Goal: Information Seeking & Learning: Learn about a topic

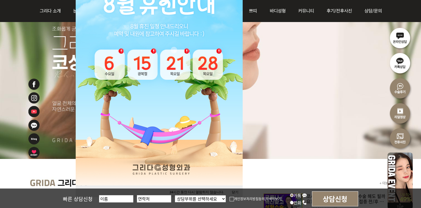
scroll to position [111, 0]
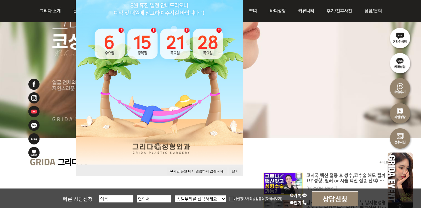
click at [236, 170] on button "닫기" at bounding box center [235, 171] width 12 height 8
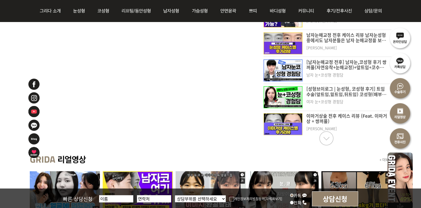
scroll to position [390, 0]
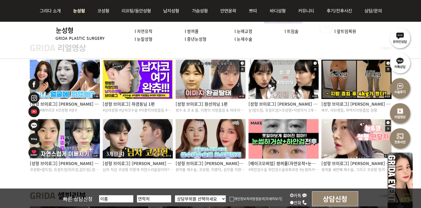
click at [80, 11] on img at bounding box center [79, 11] width 25 height 22
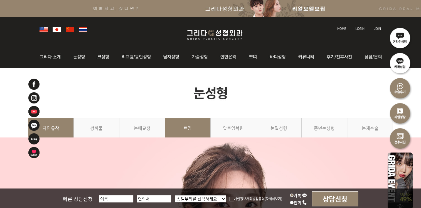
click at [192, 126] on link "트임" at bounding box center [188, 130] width 46 height 25
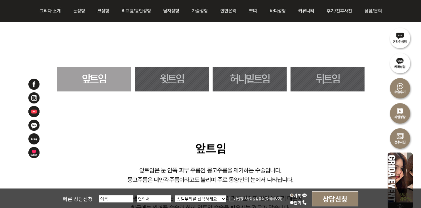
scroll to position [362, 0]
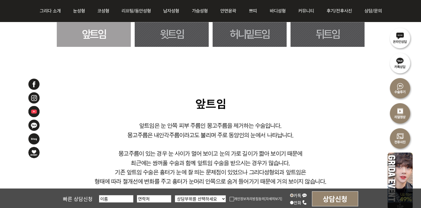
click at [325, 33] on link "뒤트임" at bounding box center [328, 34] width 74 height 25
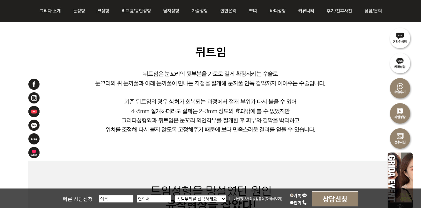
scroll to position [384, 0]
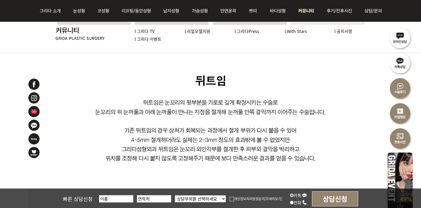
click at [305, 12] on img at bounding box center [306, 11] width 29 height 22
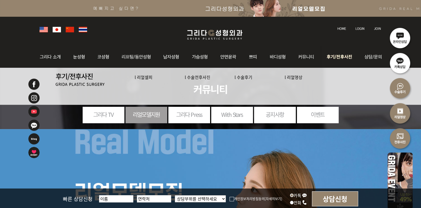
click at [344, 57] on img at bounding box center [340, 57] width 39 height 22
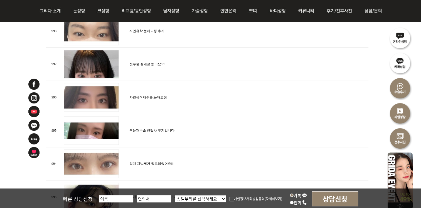
scroll to position [640, 0]
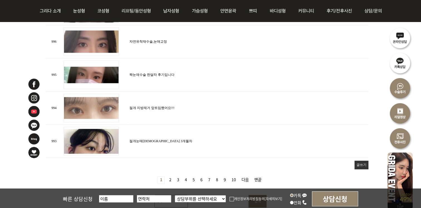
click at [171, 176] on link "2 페이지" at bounding box center [170, 179] width 7 height 7
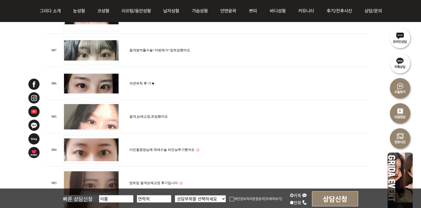
scroll to position [446, 0]
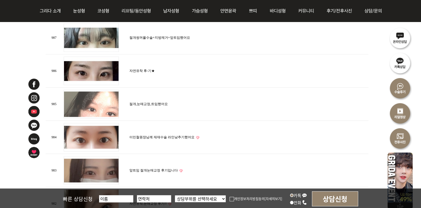
click at [157, 97] on td "절개,눈매교정,트임했어요" at bounding box center [248, 103] width 241 height 33
click at [157, 99] on td "절개,눈매교정,트임했어요" at bounding box center [248, 103] width 241 height 33
click at [157, 102] on link "절개,눈매교정,트임했어요" at bounding box center [148, 104] width 38 height 4
